Goal: Task Accomplishment & Management: Use online tool/utility

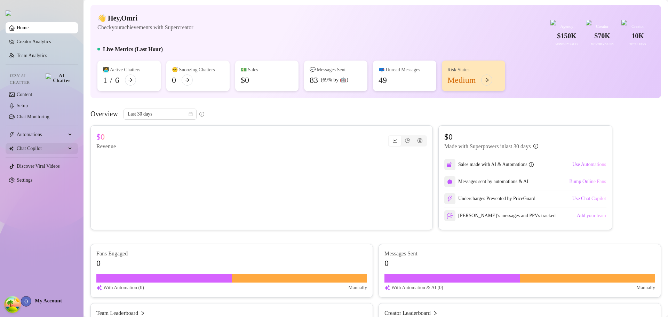
drag, startPoint x: 38, startPoint y: 129, endPoint x: 48, endPoint y: 141, distance: 16.0
click at [38, 129] on span "Automations" at bounding box center [41, 134] width 49 height 11
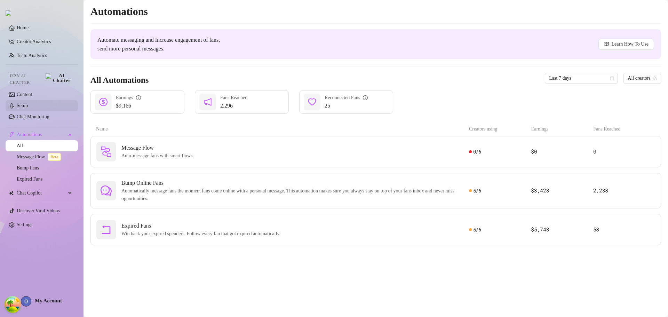
click at [28, 103] on link "Setup" at bounding box center [22, 105] width 11 height 5
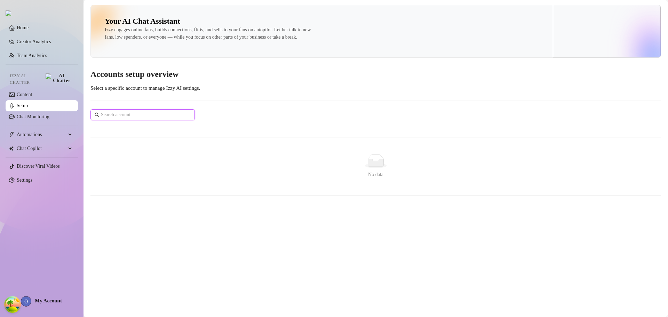
click at [136, 119] on input "text" at bounding box center [143, 115] width 84 height 8
drag, startPoint x: 250, startPoint y: 226, endPoint x: 40, endPoint y: 207, distance: 211.5
click at [250, 225] on main "Your AI Chat Assistant Izzy engages online fans, builds connections, flirts, an…" at bounding box center [375, 158] width 584 height 317
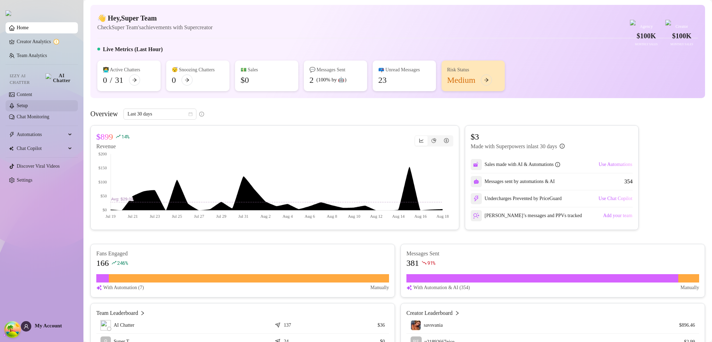
click at [25, 104] on link "Setup" at bounding box center [22, 105] width 11 height 5
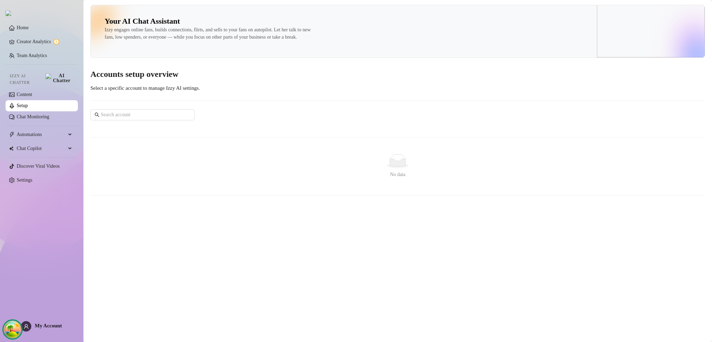
click at [13, 328] on circle "Open Tanstack query devtools" at bounding box center [13, 329] width 14 height 14
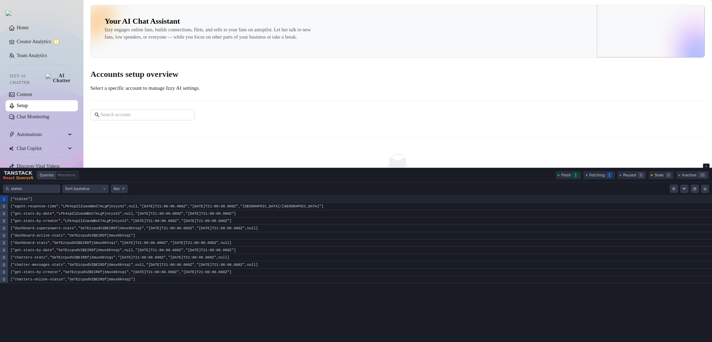
click at [65, 200] on code "["states"]" at bounding box center [360, 198] width 704 height 7
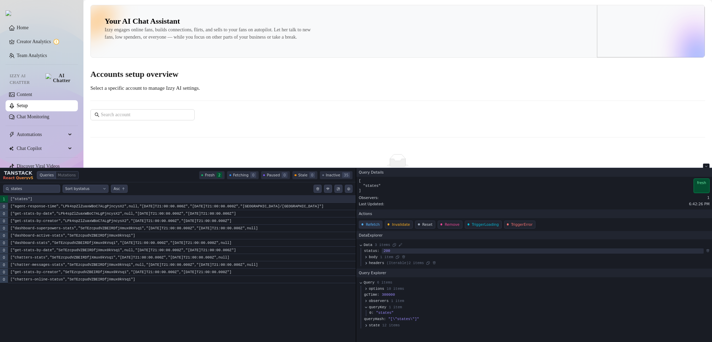
click at [366, 223] on button "Refetch" at bounding box center [371, 224] width 24 height 8
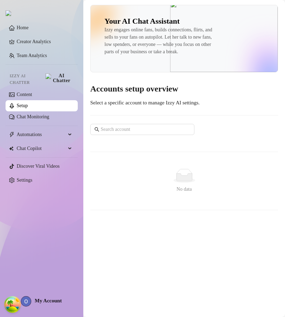
click at [50, 302] on span "My Account" at bounding box center [48, 301] width 27 height 6
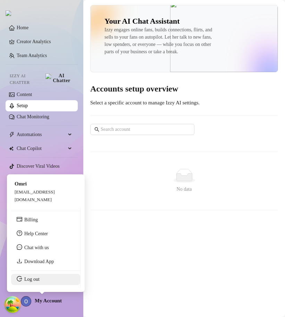
click at [36, 278] on link "Log out" at bounding box center [31, 278] width 15 height 5
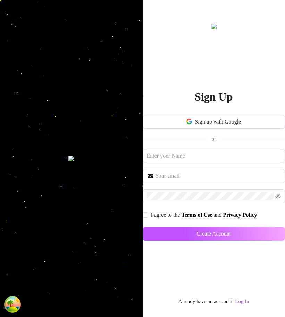
click at [237, 299] on div "Already have an account? Log In" at bounding box center [214, 301] width 71 height 8
click at [241, 301] on link "Log In" at bounding box center [242, 301] width 14 height 6
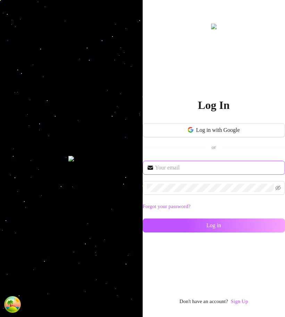
click at [208, 171] on input "text" at bounding box center [218, 167] width 126 height 8
type input "[EMAIL_ADDRESS][DOMAIN_NAME]"
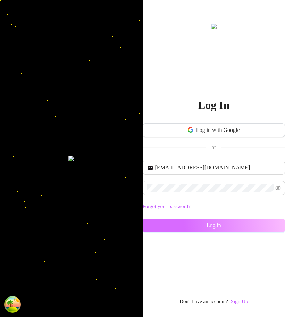
click at [221, 225] on span "Log in" at bounding box center [214, 225] width 15 height 6
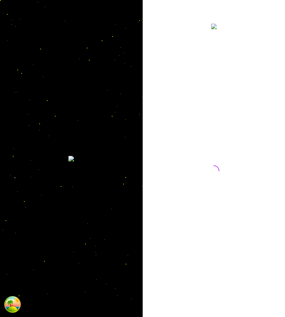
drag, startPoint x: 285, startPoint y: 135, endPoint x: 352, endPoint y: 135, distance: 67.1
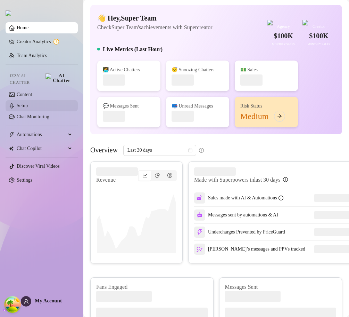
click at [28, 103] on link "Setup" at bounding box center [22, 105] width 11 height 5
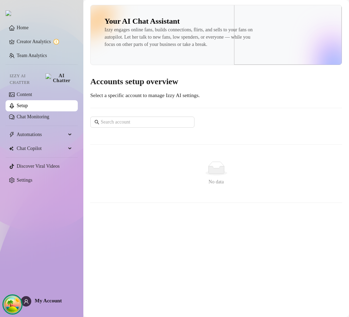
click at [12, 307] on ellipse "Open Tanstack query devtools" at bounding box center [13, 313] width 12 height 14
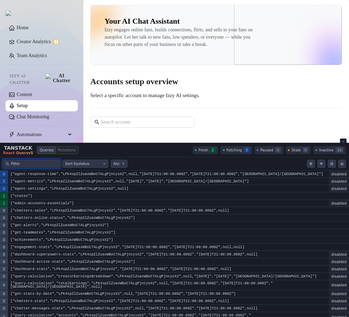
click at [46, 164] on input "Filter queries by query key" at bounding box center [34, 164] width 46 height 6
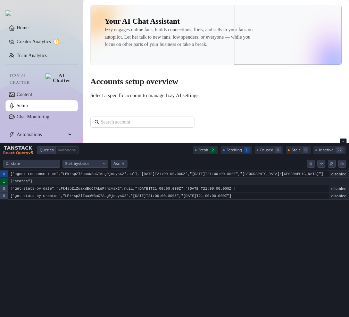
click at [46, 179] on code "["states"]" at bounding box center [178, 181] width 341 height 7
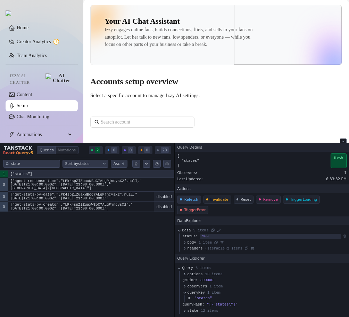
click at [190, 199] on button "Refetch" at bounding box center [189, 199] width 24 height 8
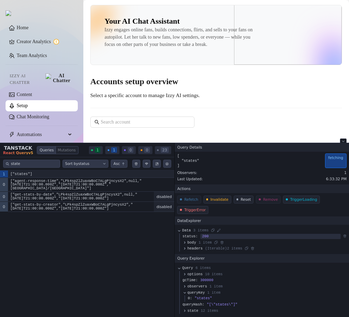
click at [50, 171] on code "["states"]" at bounding box center [91, 173] width 167 height 7
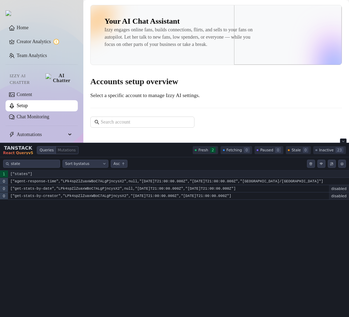
drag, startPoint x: 87, startPoint y: 172, endPoint x: 173, endPoint y: 177, distance: 86.7
click at [87, 172] on code "["states"]" at bounding box center [178, 173] width 341 height 7
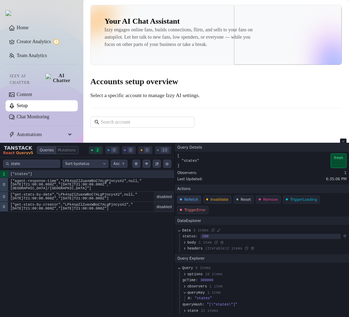
click at [193, 201] on button "Refetch" at bounding box center [189, 199] width 24 height 8
click at [83, 171] on code "["states"]" at bounding box center [91, 173] width 167 height 7
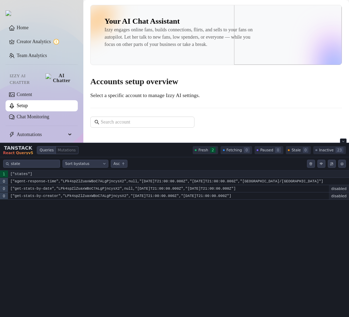
click at [178, 175] on code "["states"]" at bounding box center [178, 173] width 341 height 7
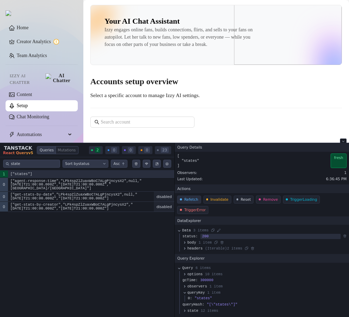
click at [194, 199] on button "Refetch" at bounding box center [189, 199] width 24 height 8
click at [54, 172] on code "["states"]" at bounding box center [91, 173] width 167 height 7
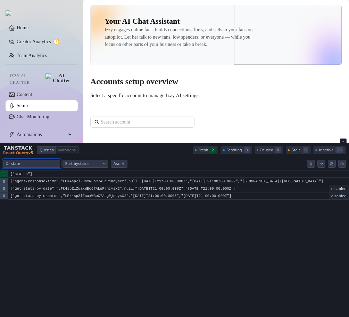
click at [31, 163] on input "state" at bounding box center [34, 164] width 46 height 6
type input "states"
